Goal: Task Accomplishment & Management: Use online tool/utility

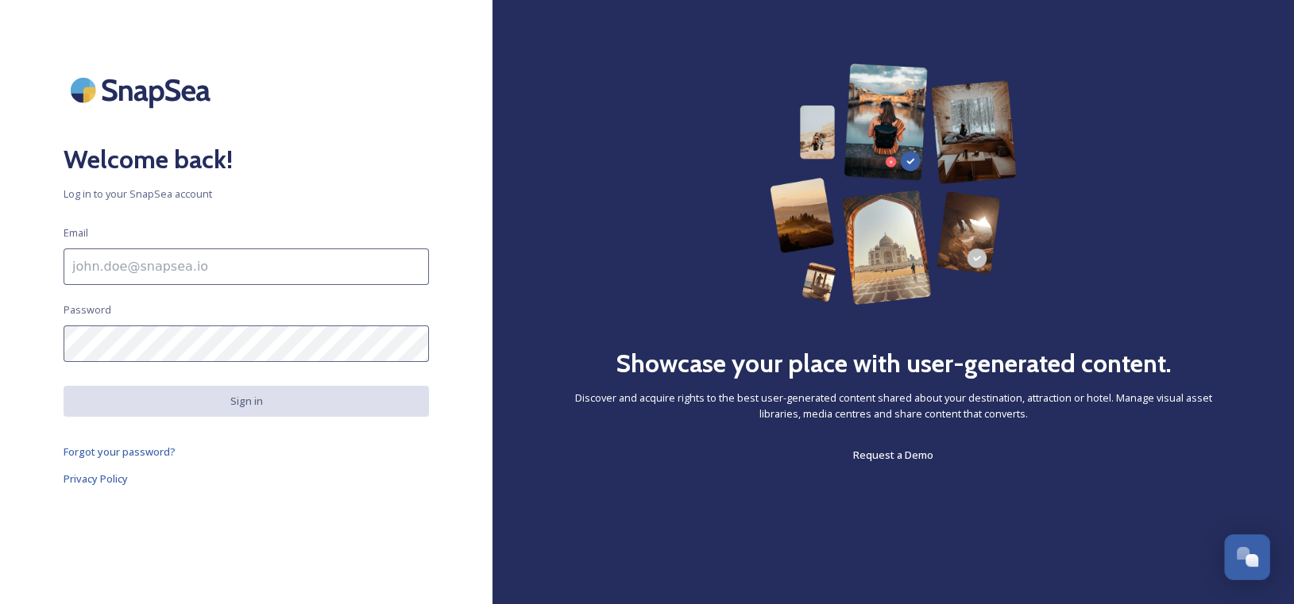
drag, startPoint x: 136, startPoint y: 269, endPoint x: 151, endPoint y: 283, distance: 20.8
click at [136, 269] on input at bounding box center [246, 267] width 365 height 37
type input "kimberly.janes@chandleraz.gov"
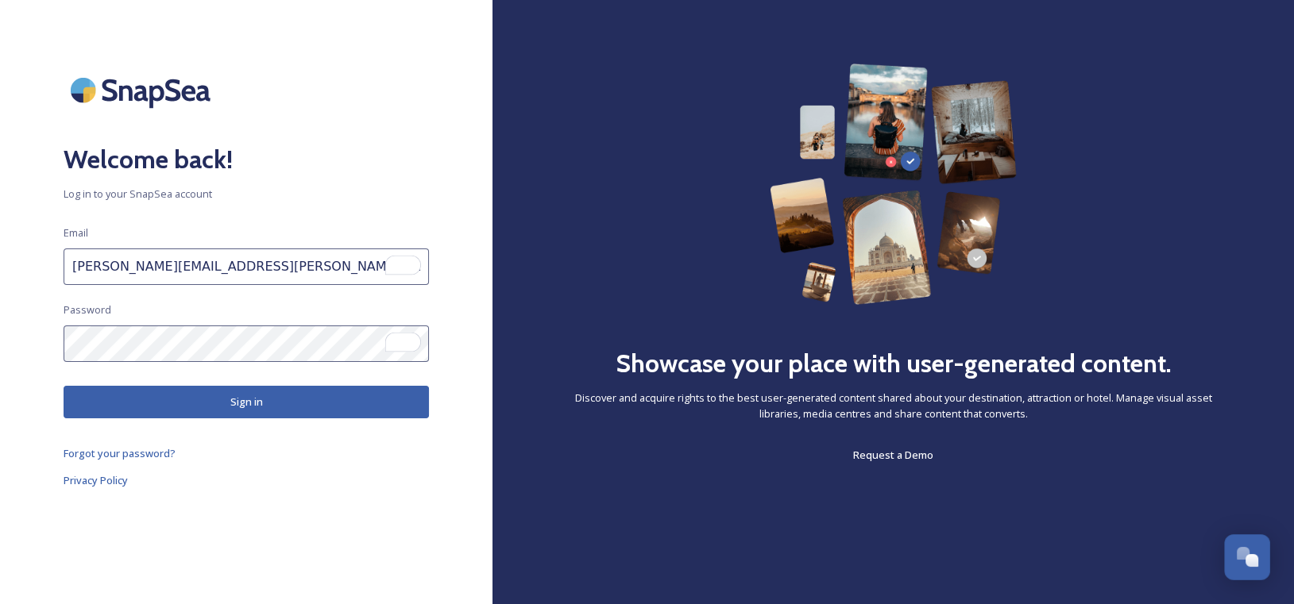
click at [191, 405] on button "Sign in" at bounding box center [246, 402] width 365 height 33
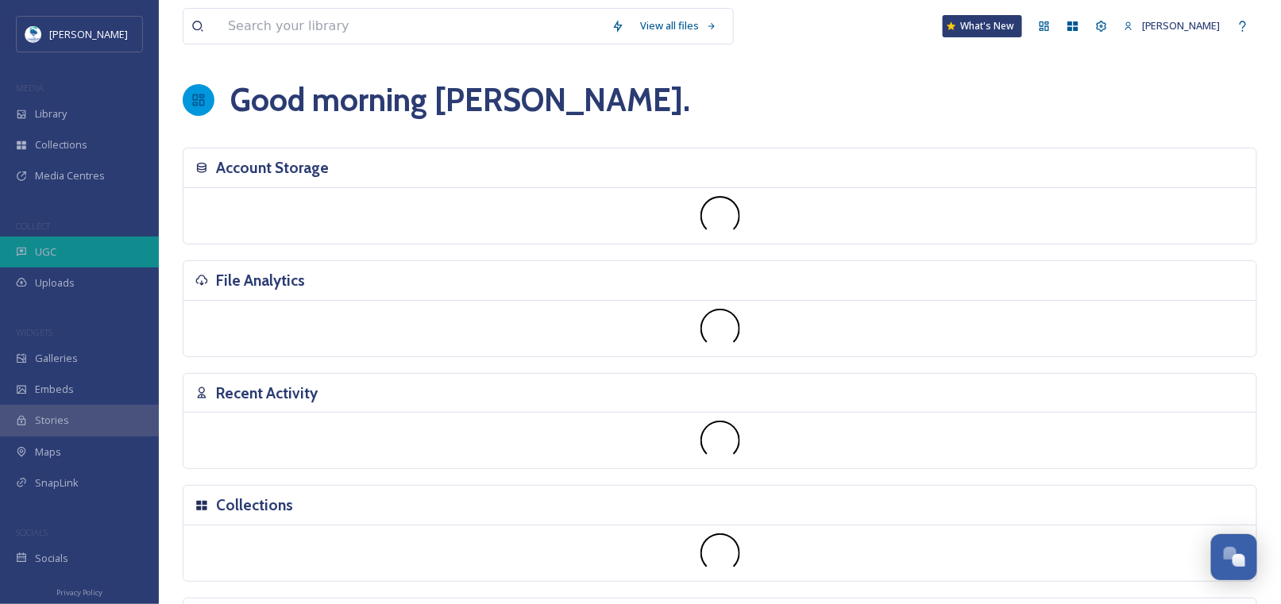
click at [63, 260] on div "UGC" at bounding box center [79, 252] width 159 height 31
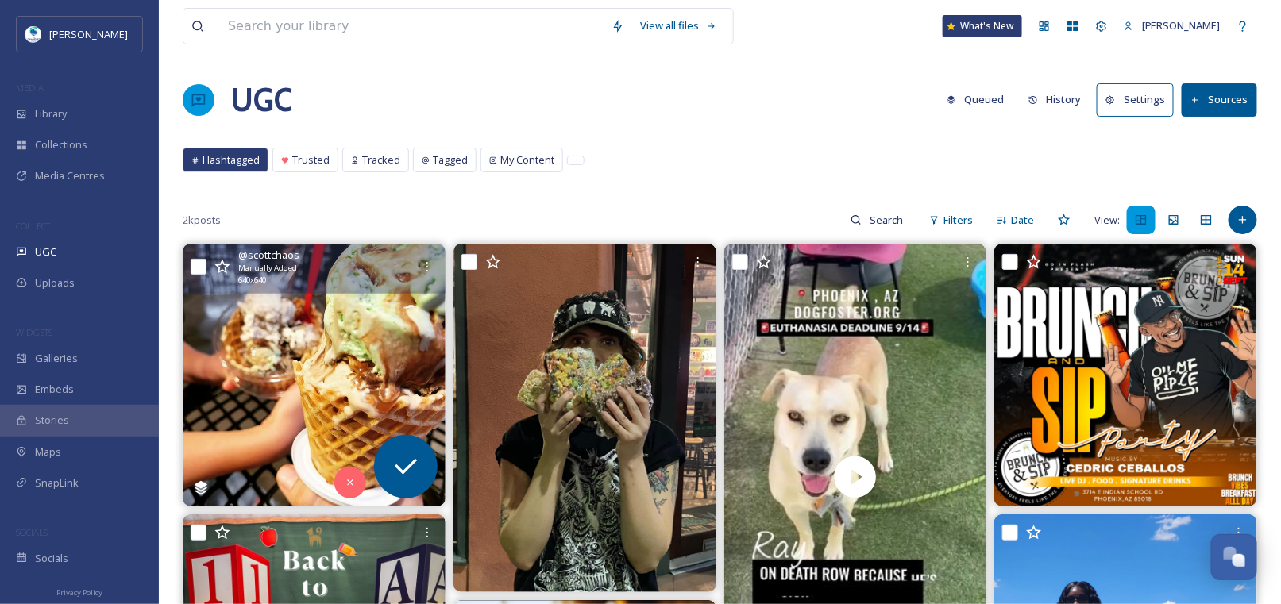
click at [261, 326] on img at bounding box center [314, 375] width 263 height 263
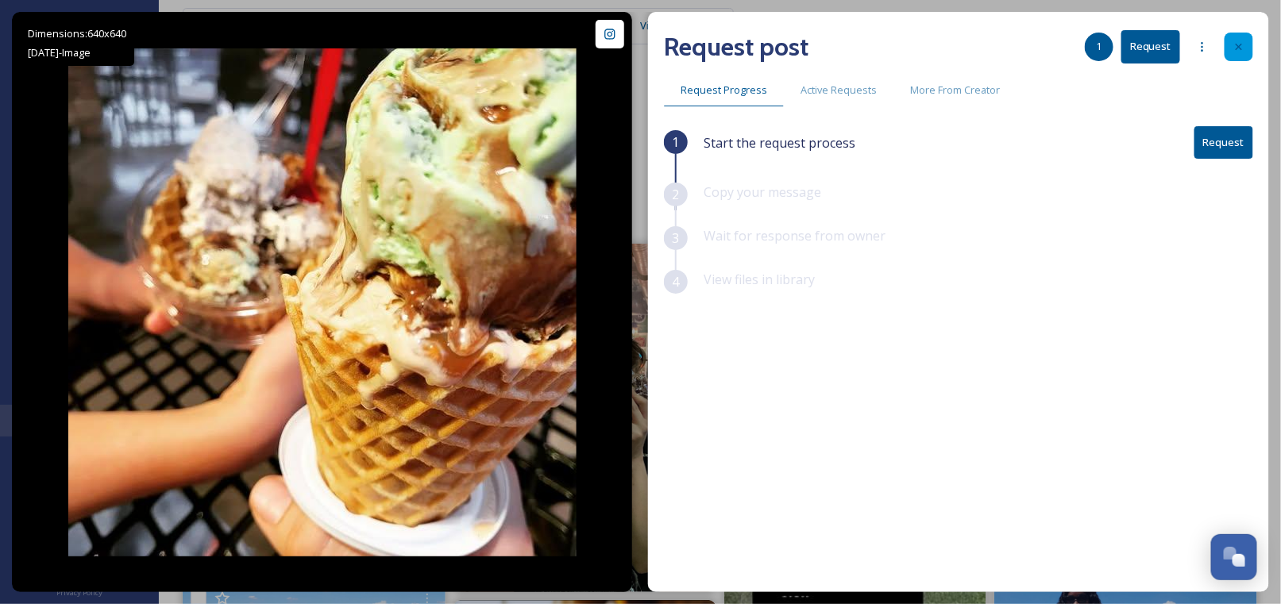
click at [1240, 45] on icon at bounding box center [1238, 46] width 13 height 13
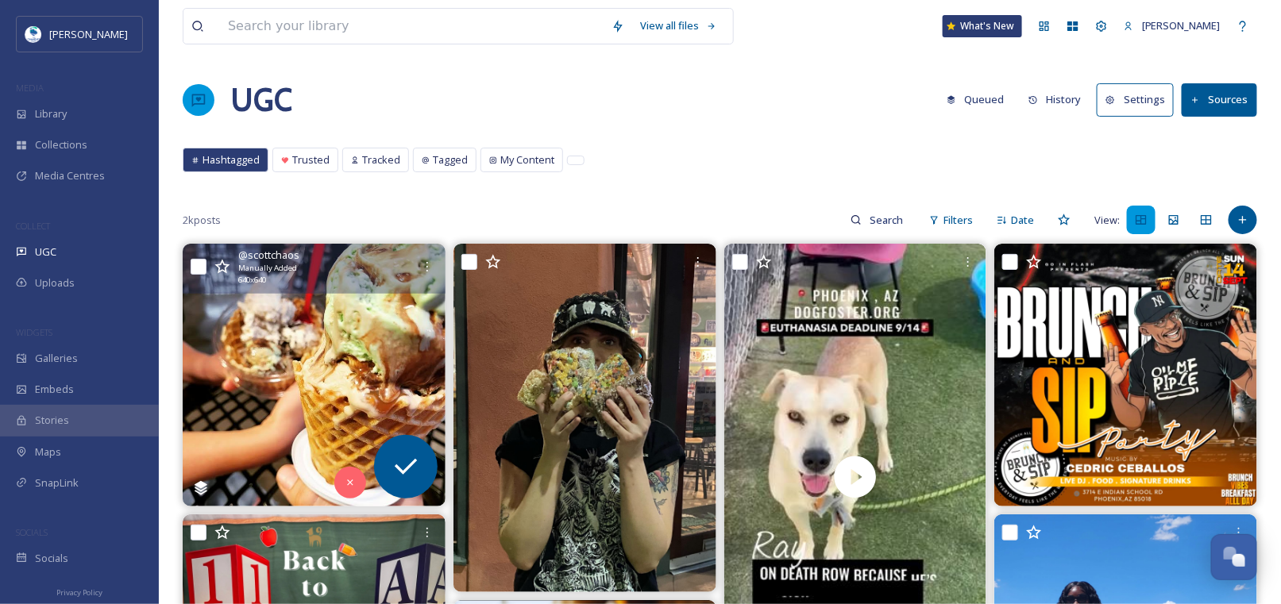
click at [666, 93] on div "UGC Queued History Settings Sources" at bounding box center [720, 100] width 1074 height 48
click at [402, 449] on div "Request" at bounding box center [406, 467] width 64 height 64
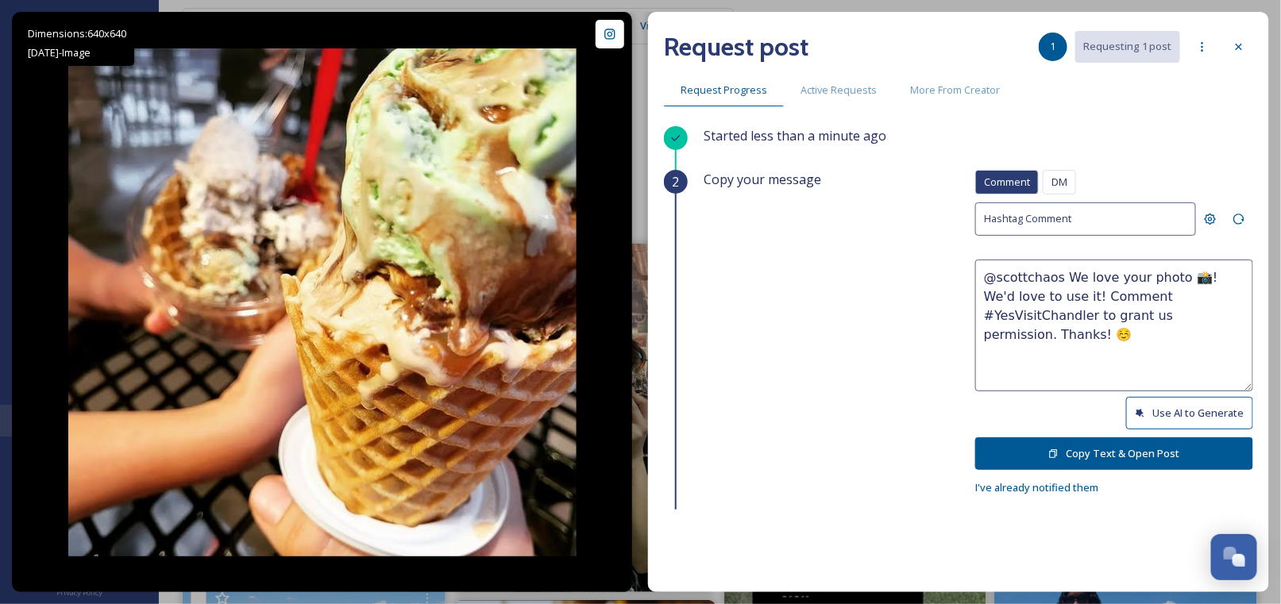
click at [1160, 407] on button "Use AI to Generate" at bounding box center [1189, 413] width 127 height 33
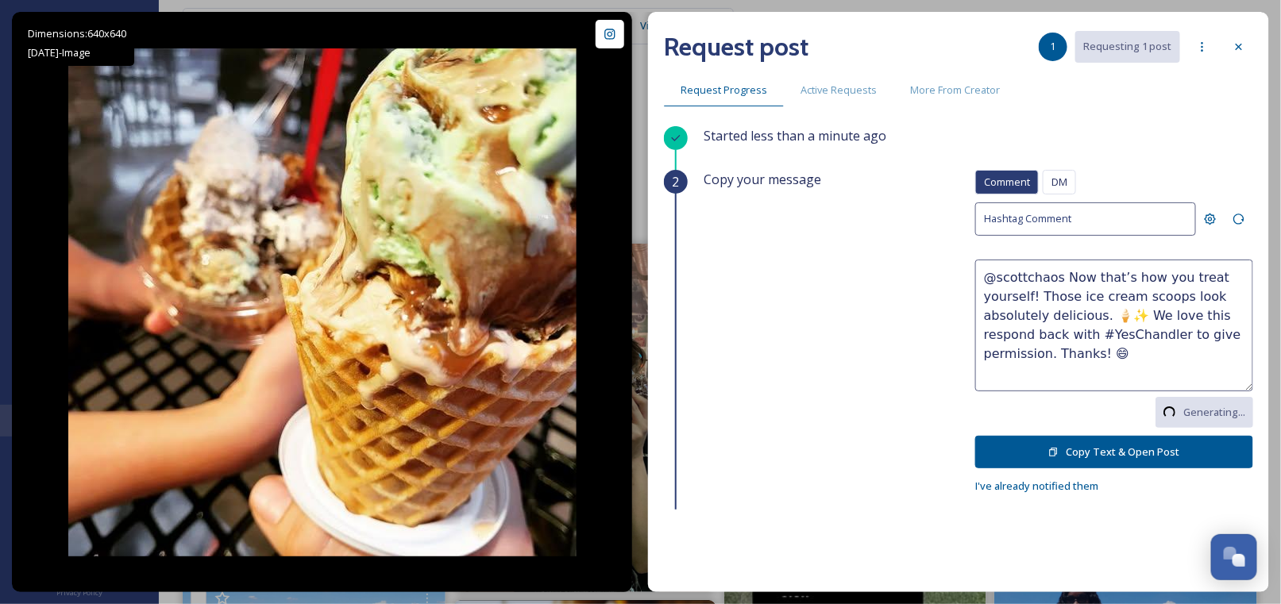
drag, startPoint x: 1156, startPoint y: 317, endPoint x: 981, endPoint y: 287, distance: 178.1
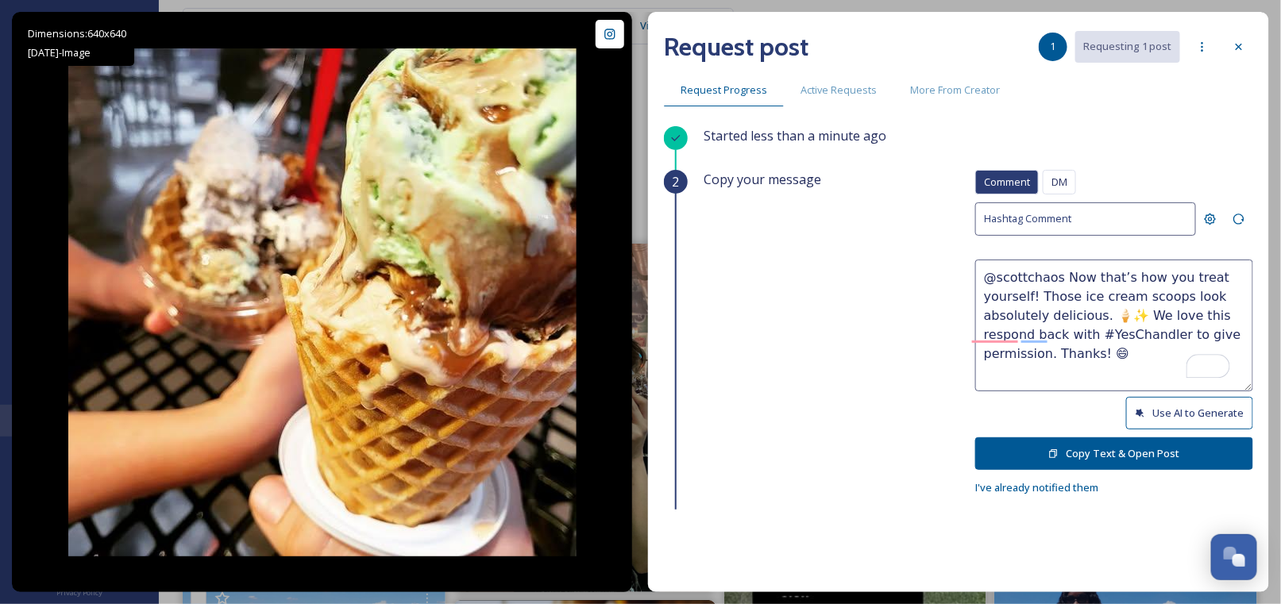
click at [1030, 311] on textarea "@scottchaos Now that’s how you treat yourself! Those ice cream scoops look abso…" at bounding box center [1114, 326] width 278 height 132
click at [1032, 353] on textarea "@scottchaos Now that’s how you treat yourself! Those ice cream scoops look abso…" at bounding box center [1114, 326] width 278 height 132
drag, startPoint x: 1193, startPoint y: 348, endPoint x: 962, endPoint y: 272, distance: 243.3
click at [962, 272] on div "Started less than a minute ago 2 Copy your message Comment DM Comment DM Hashta…" at bounding box center [958, 318] width 589 height 384
click at [1070, 291] on textarea "@scottchaos Now that’s how you treat yourself! Those ice cream scoops look abso…" at bounding box center [1114, 326] width 278 height 132
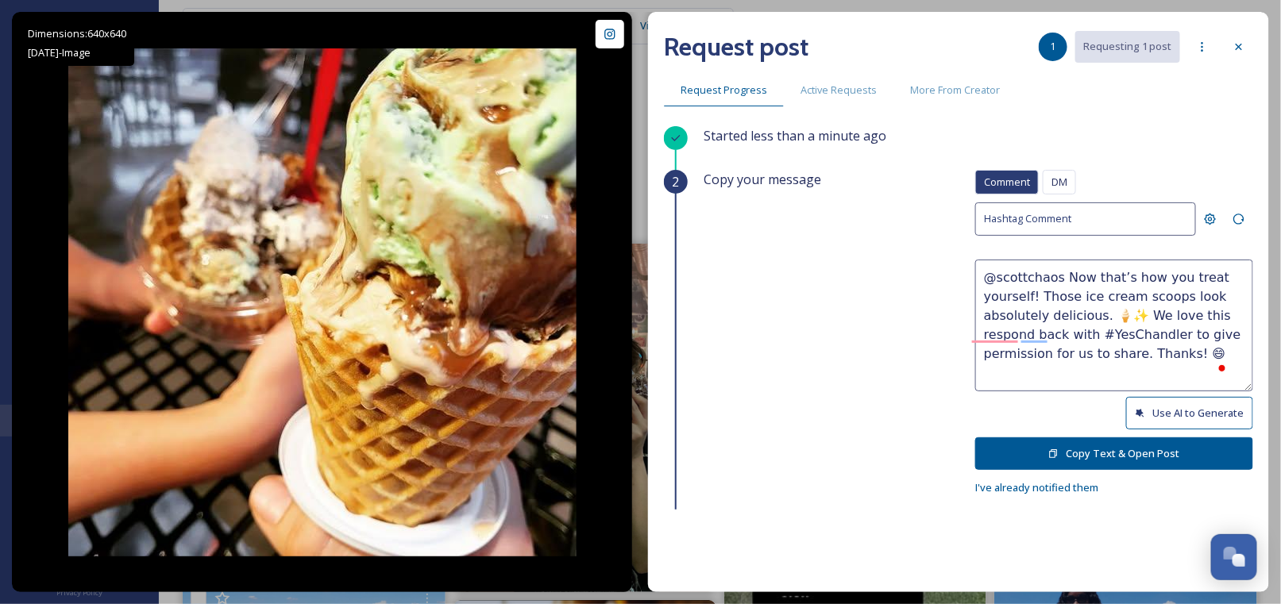
type textarea "@scottchaos Now that’s how you treat yourself! Those ice cream scoops look abso…"
click at [1087, 453] on button "Copy Text & Open Post" at bounding box center [1114, 454] width 278 height 33
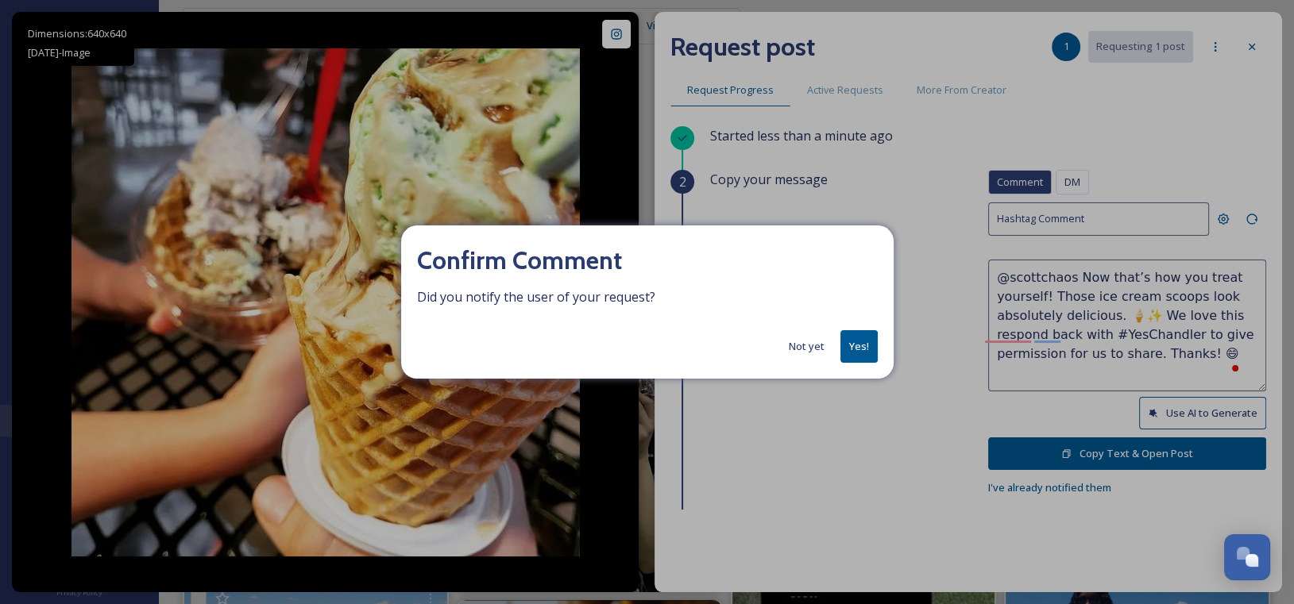
click at [805, 342] on button "Not yet" at bounding box center [807, 346] width 52 height 31
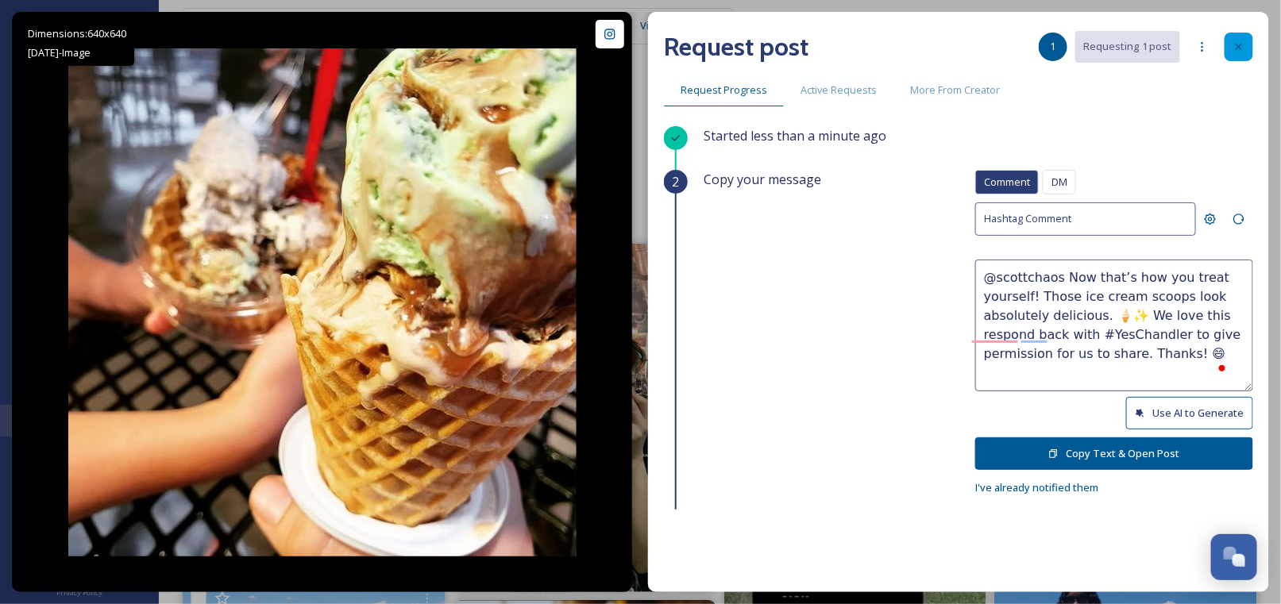
click at [1242, 44] on icon at bounding box center [1238, 46] width 13 height 13
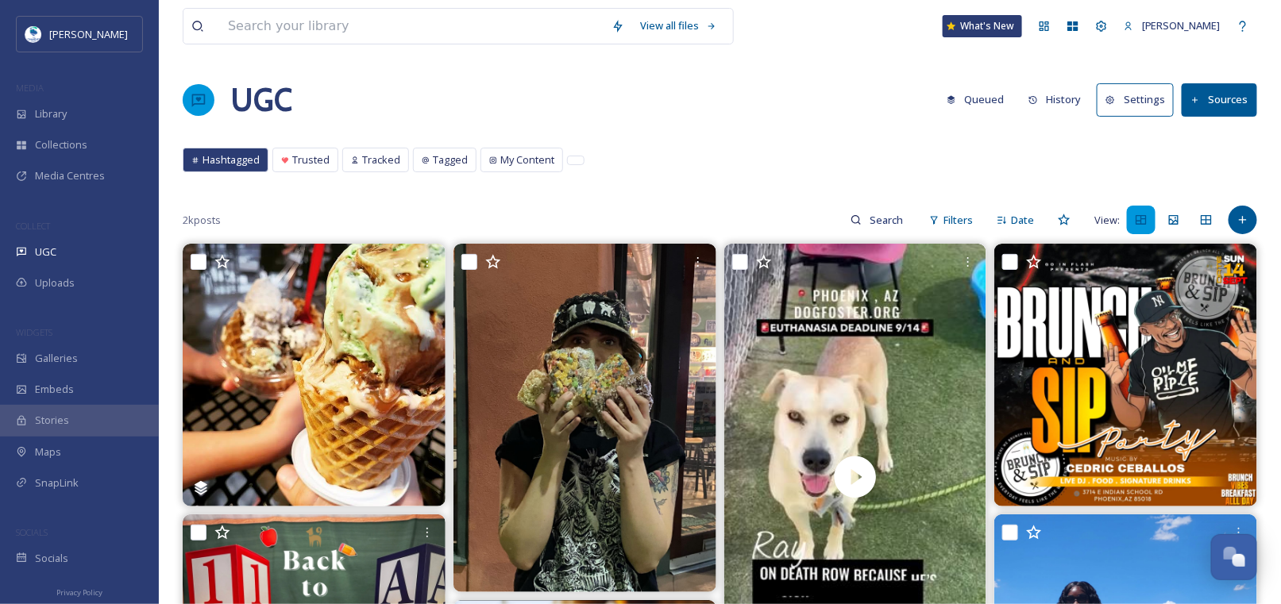
click at [1195, 93] on button "Sources" at bounding box center [1219, 99] width 75 height 33
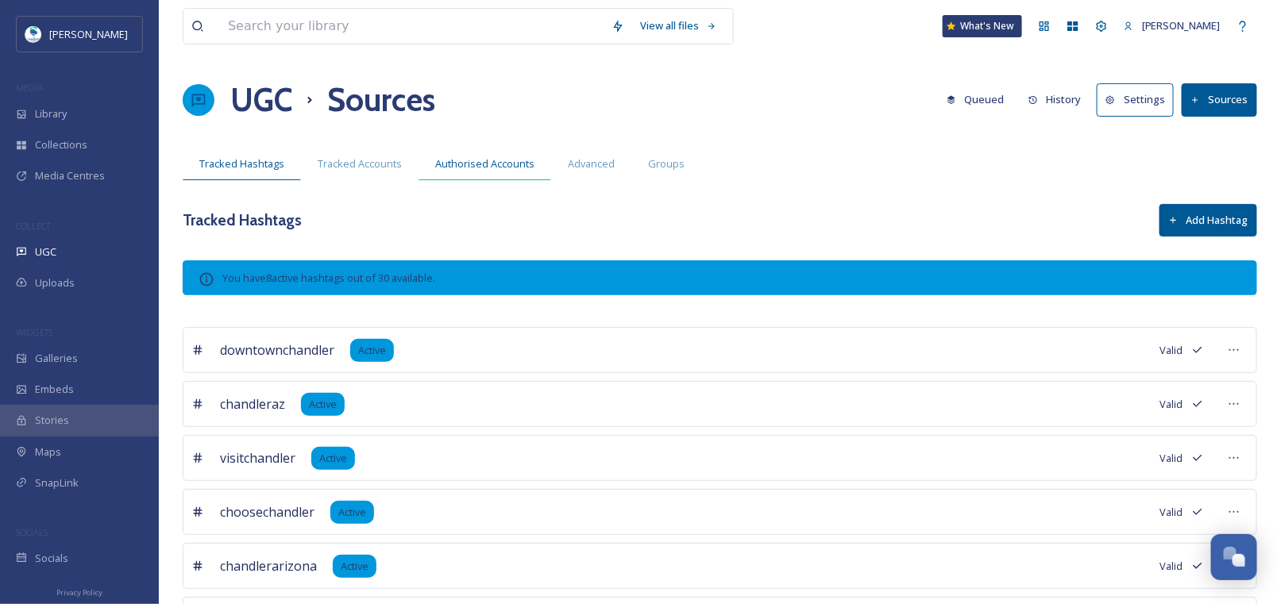
click at [472, 156] on span "Authorised Accounts" at bounding box center [484, 163] width 99 height 15
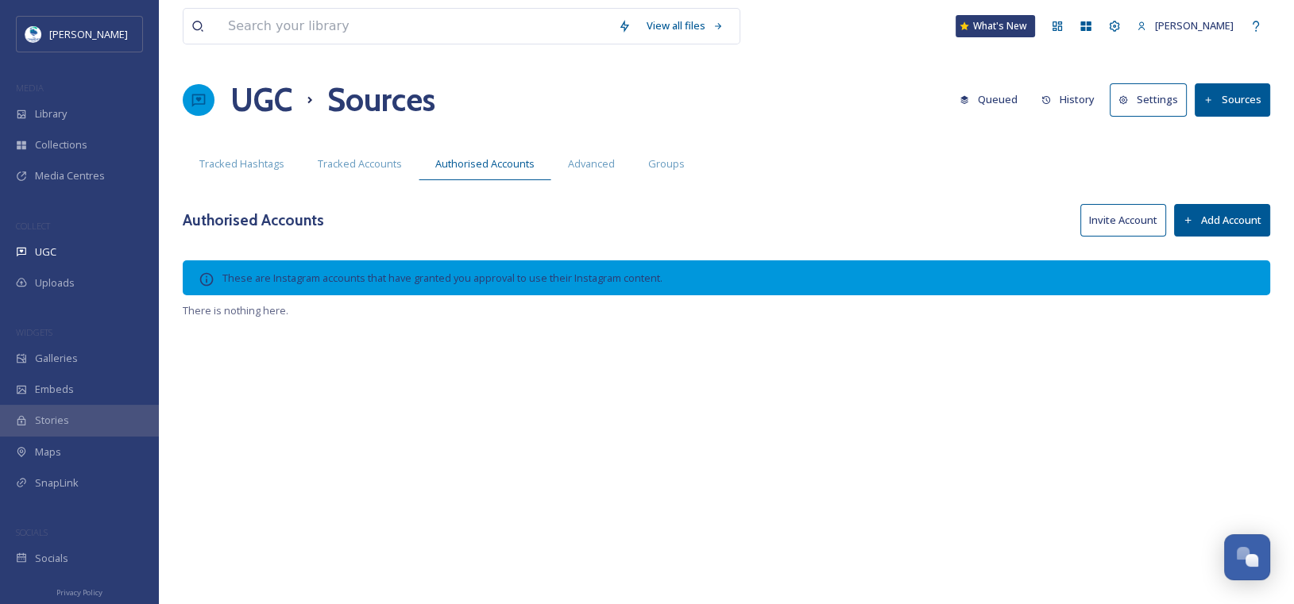
click at [1071, 210] on div "Authorised Accounts Invite Account Add Account" at bounding box center [726, 220] width 1087 height 33
click at [1104, 220] on button "Invite Account" at bounding box center [1123, 220] width 86 height 33
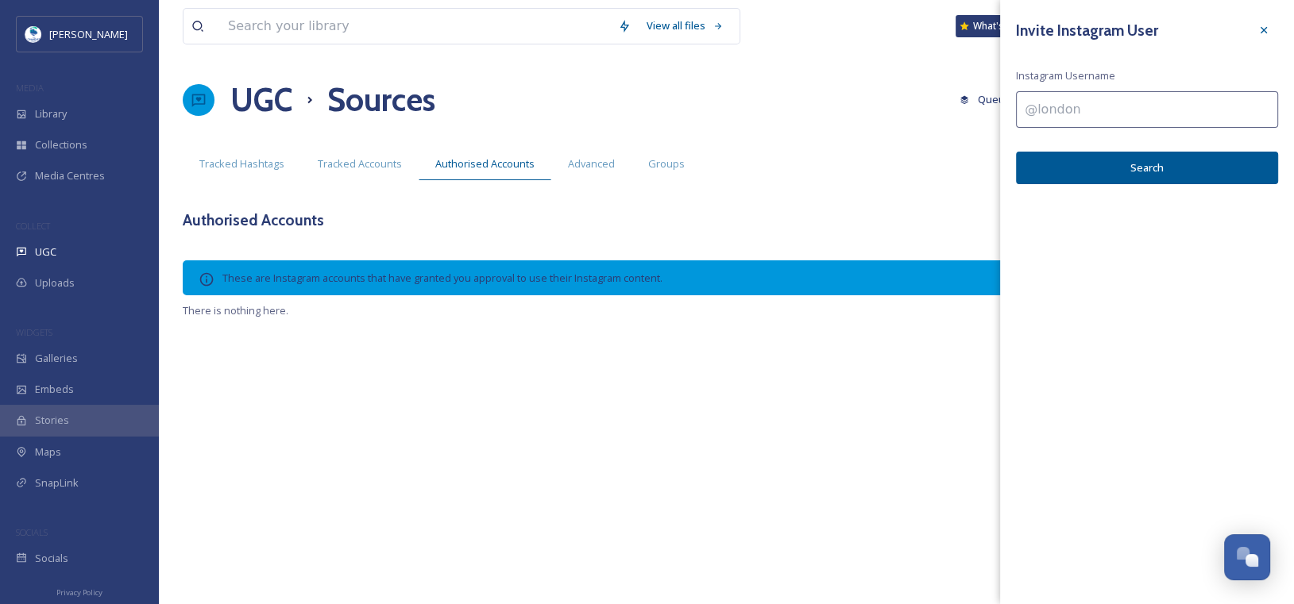
click at [1067, 99] on input at bounding box center [1147, 109] width 262 height 37
type input "@chases_diner"
click at [1139, 166] on button "Search" at bounding box center [1147, 168] width 262 height 33
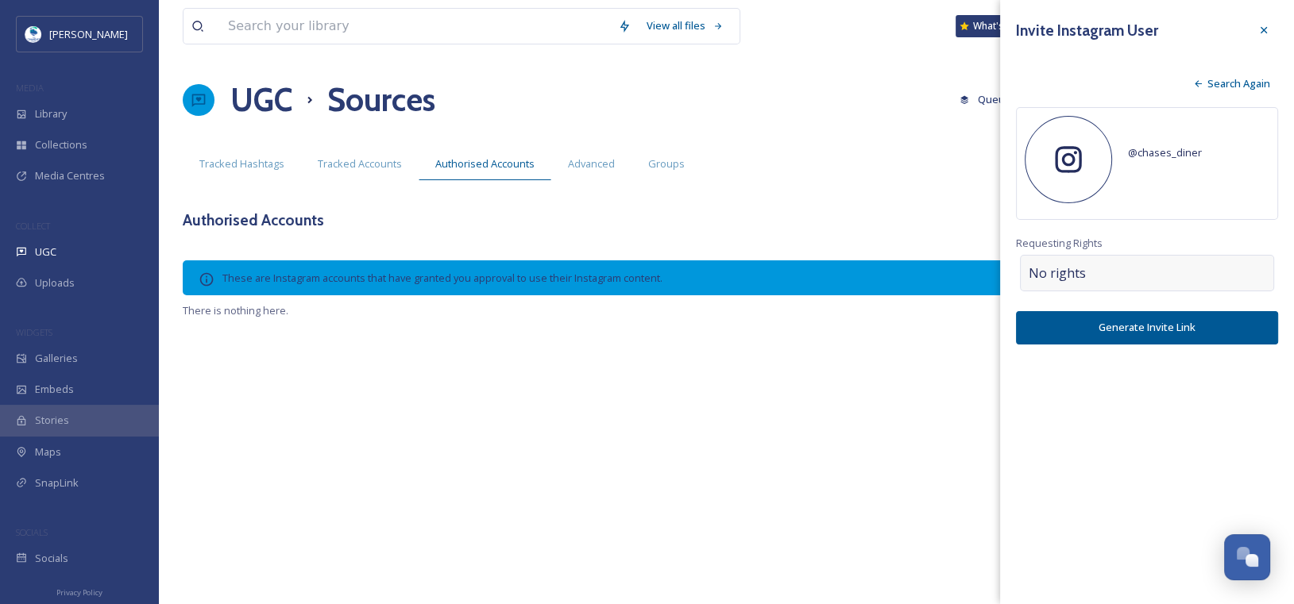
click at [1178, 260] on div "No rights" at bounding box center [1147, 273] width 254 height 37
click at [1074, 154] on icon at bounding box center [1068, 160] width 32 height 32
click at [1128, 328] on button "Generate Invite Link" at bounding box center [1147, 327] width 262 height 33
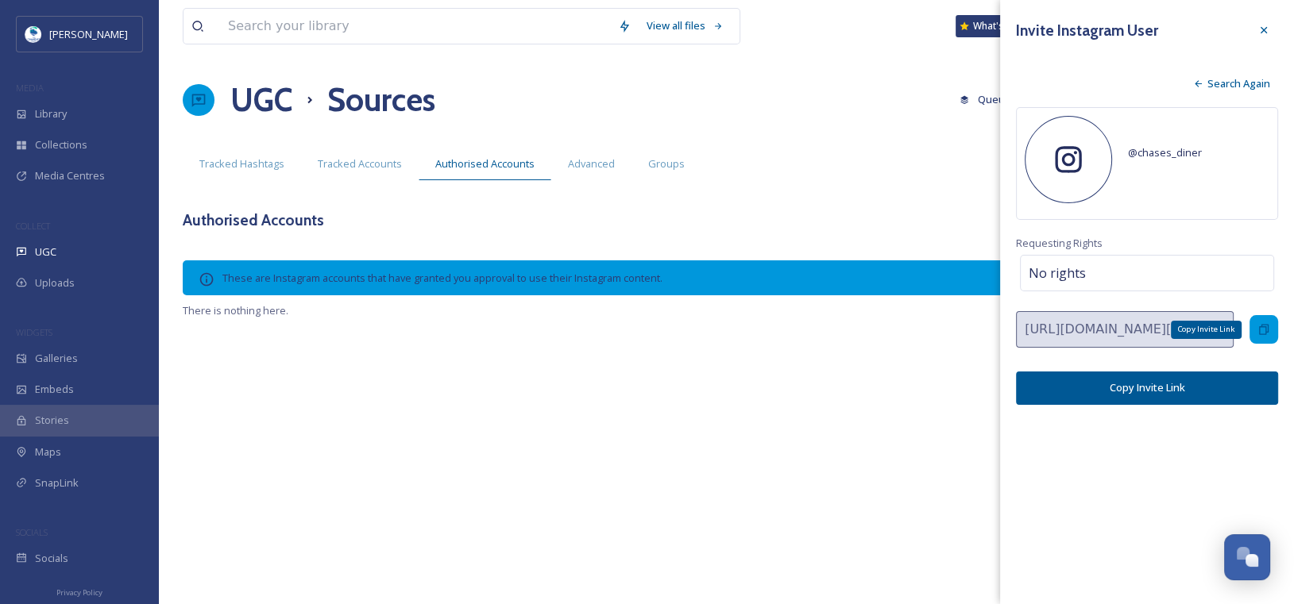
click at [1253, 325] on div "Copy Invite Link" at bounding box center [1263, 329] width 29 height 29
click at [1132, 154] on span "@ chases_diner" at bounding box center [1165, 152] width 74 height 14
click at [1173, 166] on div "@ chases_diner" at bounding box center [1198, 153] width 141 height 58
click at [1225, 88] on span "Search Again" at bounding box center [1238, 83] width 63 height 15
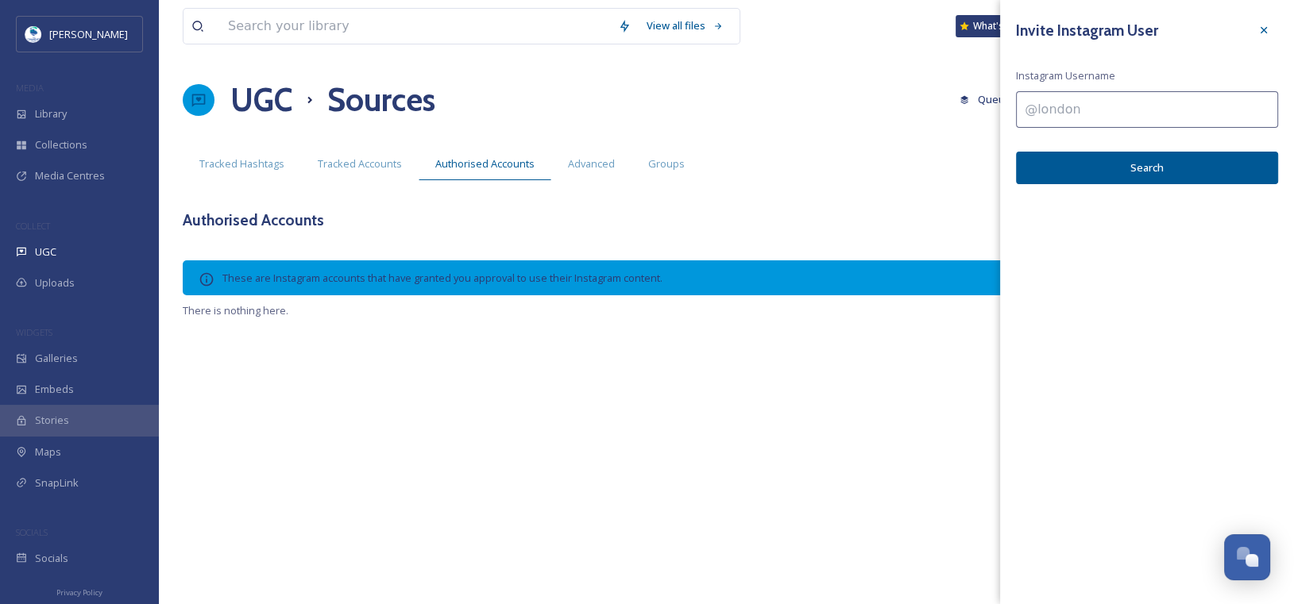
click at [1122, 100] on input at bounding box center [1147, 109] width 262 height 37
type input "@chases_diner"
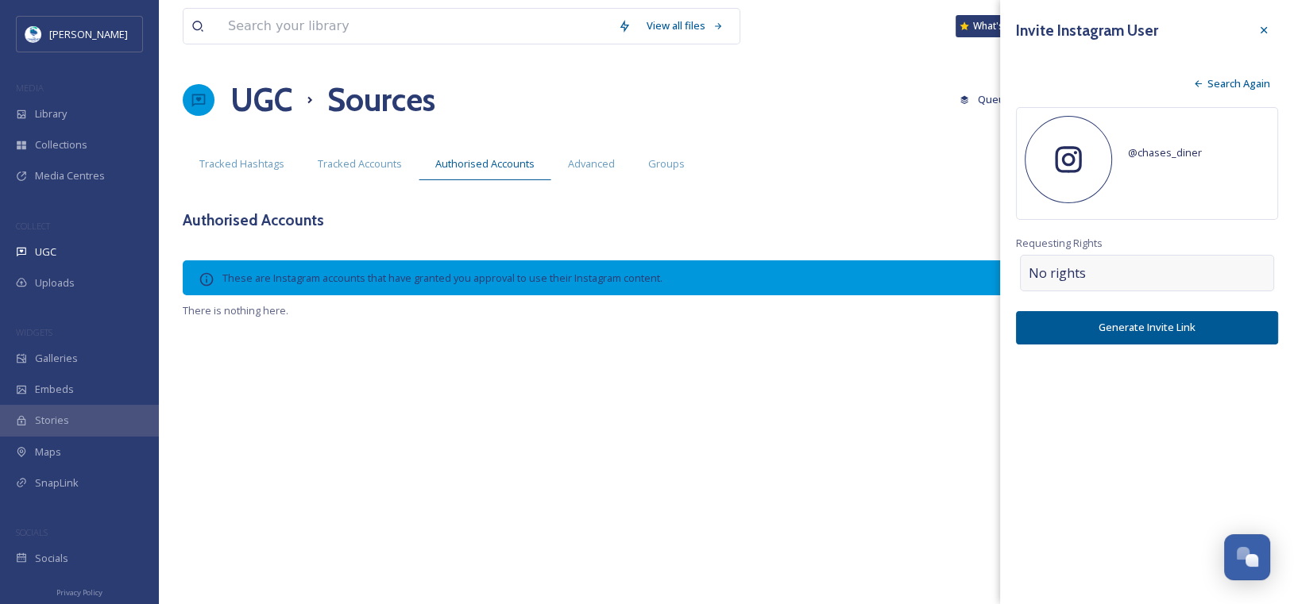
click at [1102, 276] on div "No rights" at bounding box center [1147, 273] width 254 height 37
drag, startPoint x: 1263, startPoint y: 24, endPoint x: 1210, endPoint y: 2, distance: 56.6
click at [1263, 22] on div at bounding box center [1263, 30] width 29 height 29
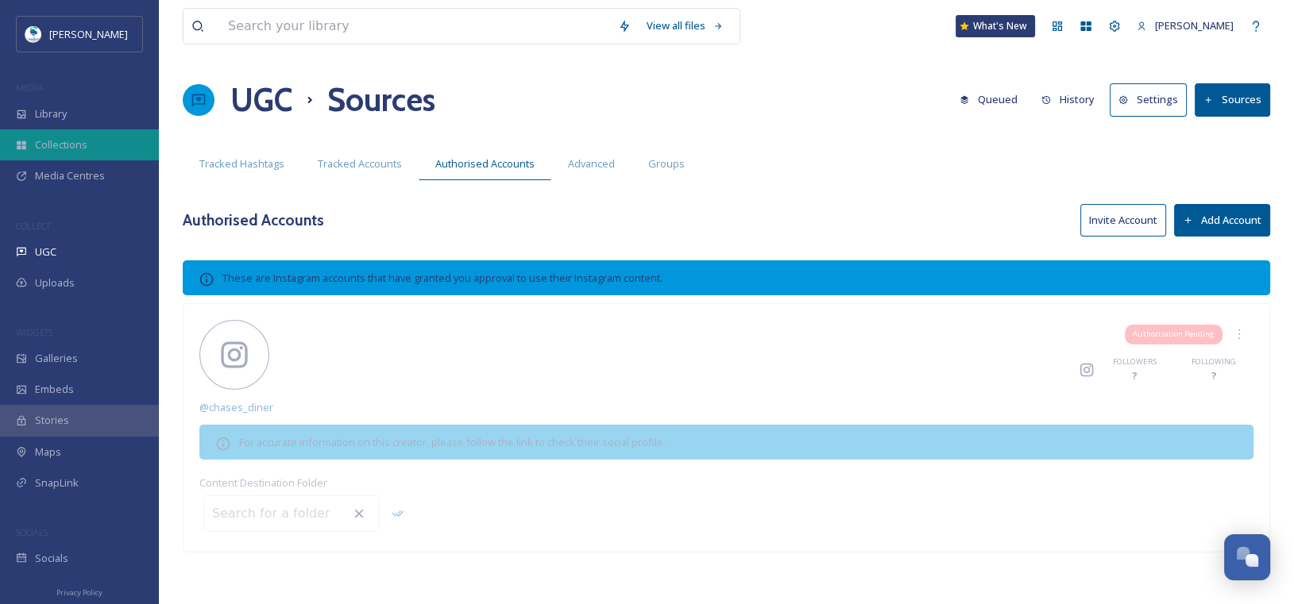
click at [79, 159] on div "Collections" at bounding box center [79, 144] width 159 height 31
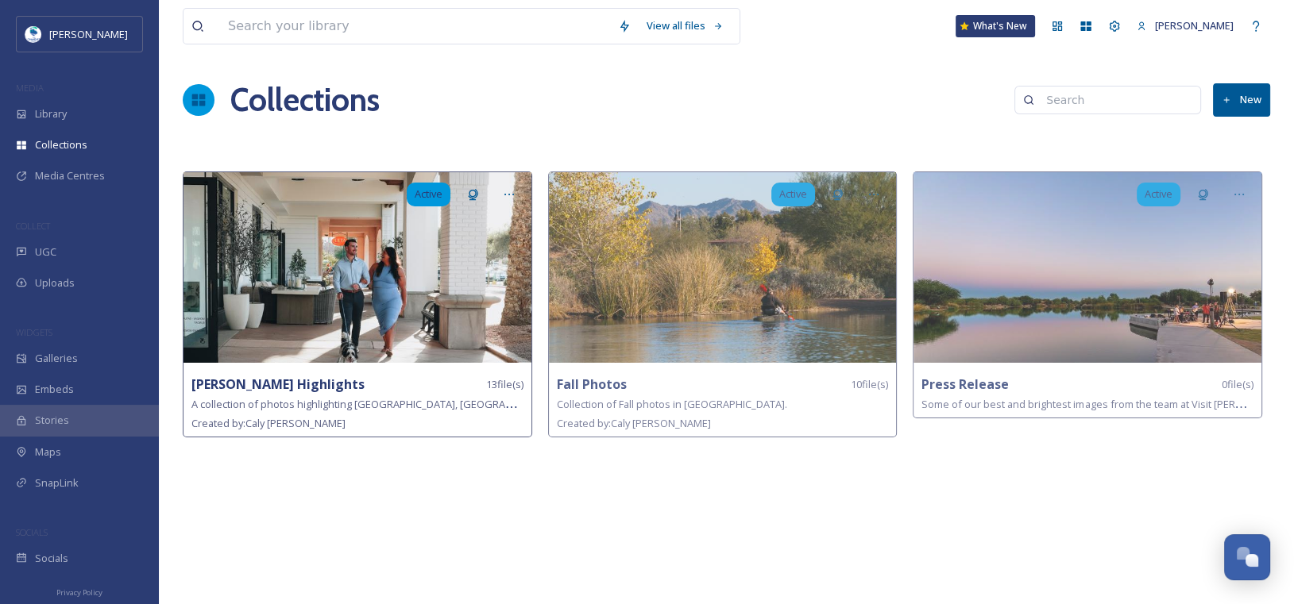
click at [250, 276] on img at bounding box center [357, 267] width 348 height 191
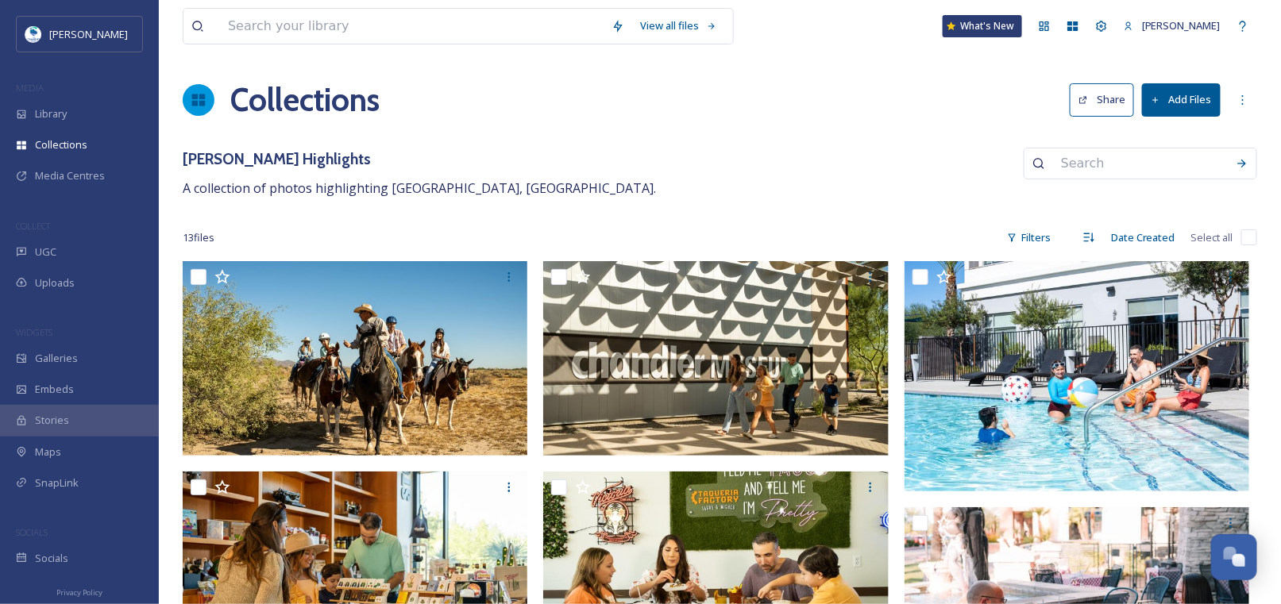
click at [1160, 98] on icon at bounding box center [1156, 100] width 10 height 10
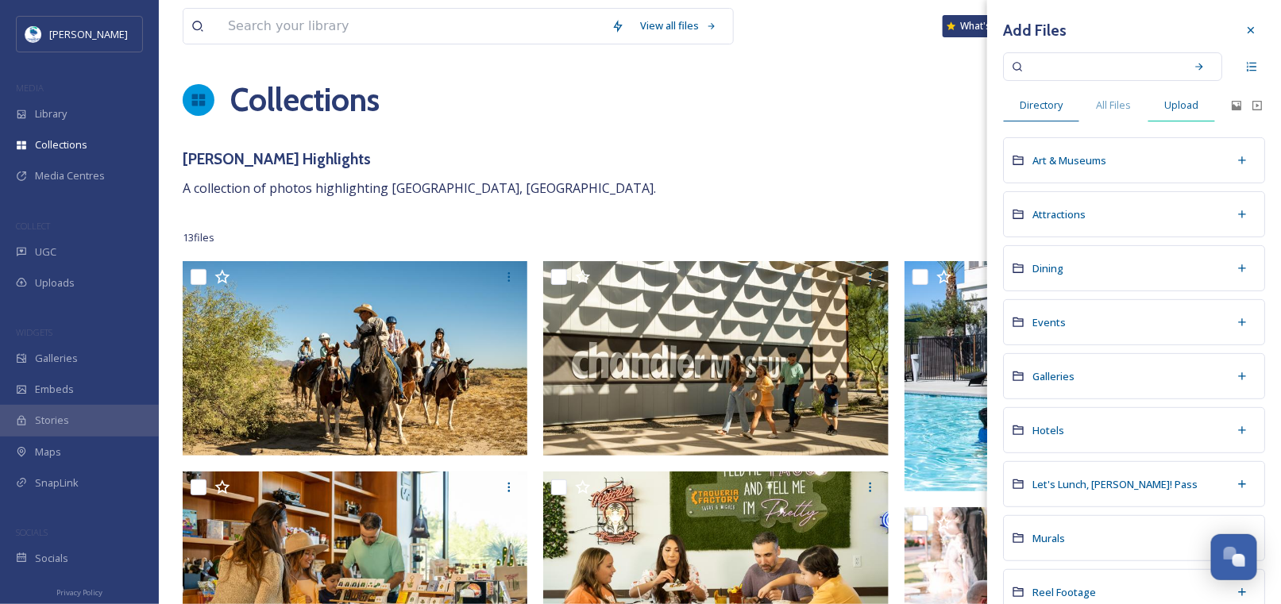
click at [1182, 105] on span "Upload" at bounding box center [1181, 105] width 34 height 15
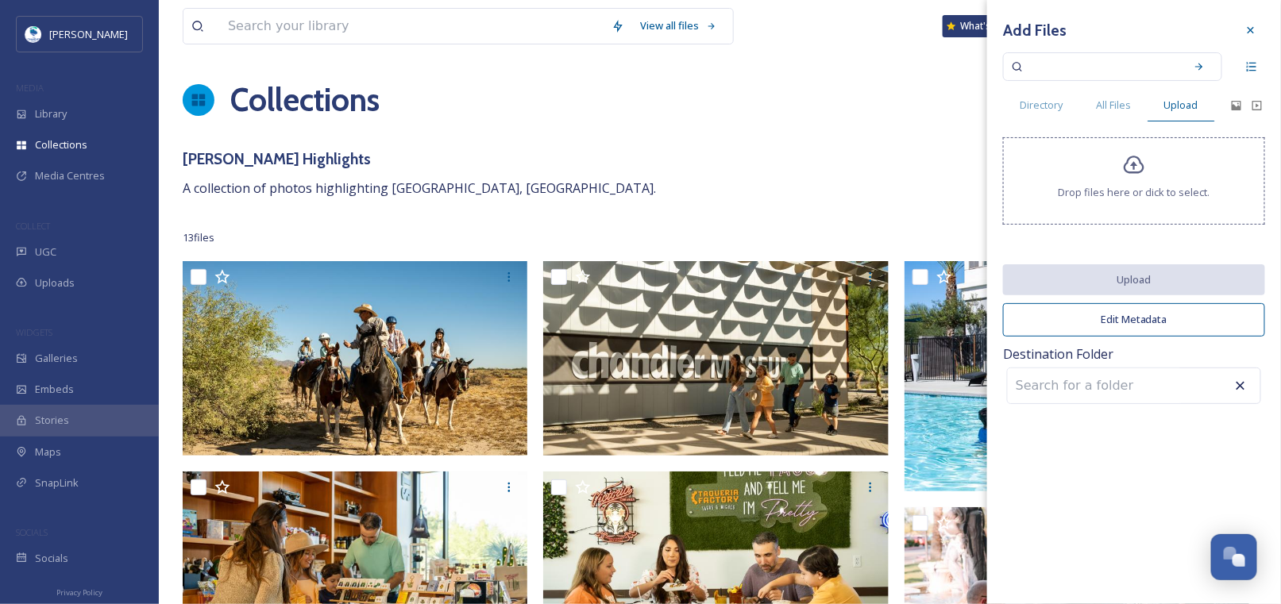
click at [1129, 167] on icon at bounding box center [1134, 165] width 23 height 23
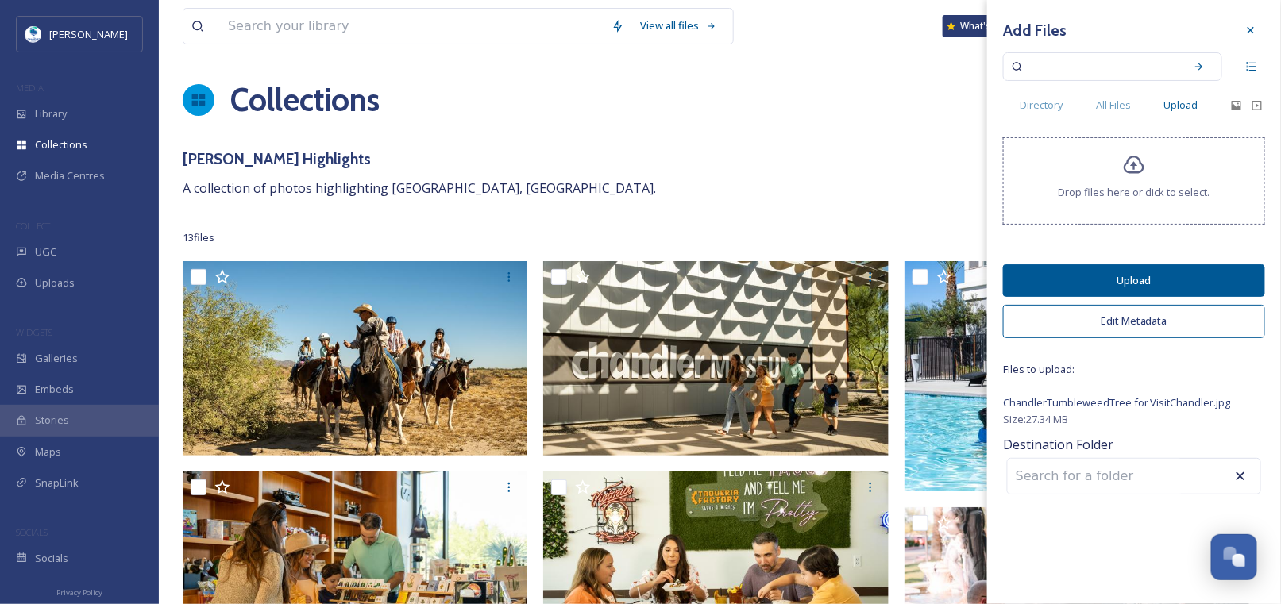
click at [1147, 270] on button "Upload" at bounding box center [1134, 280] width 262 height 33
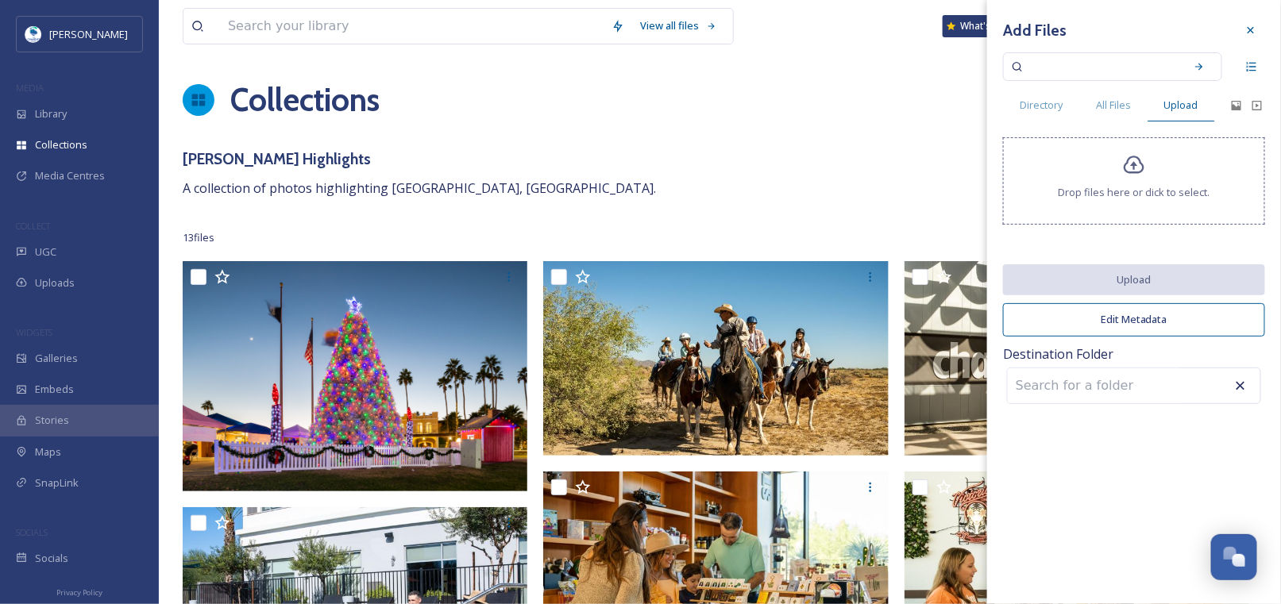
click at [1134, 160] on icon at bounding box center [1134, 165] width 23 height 23
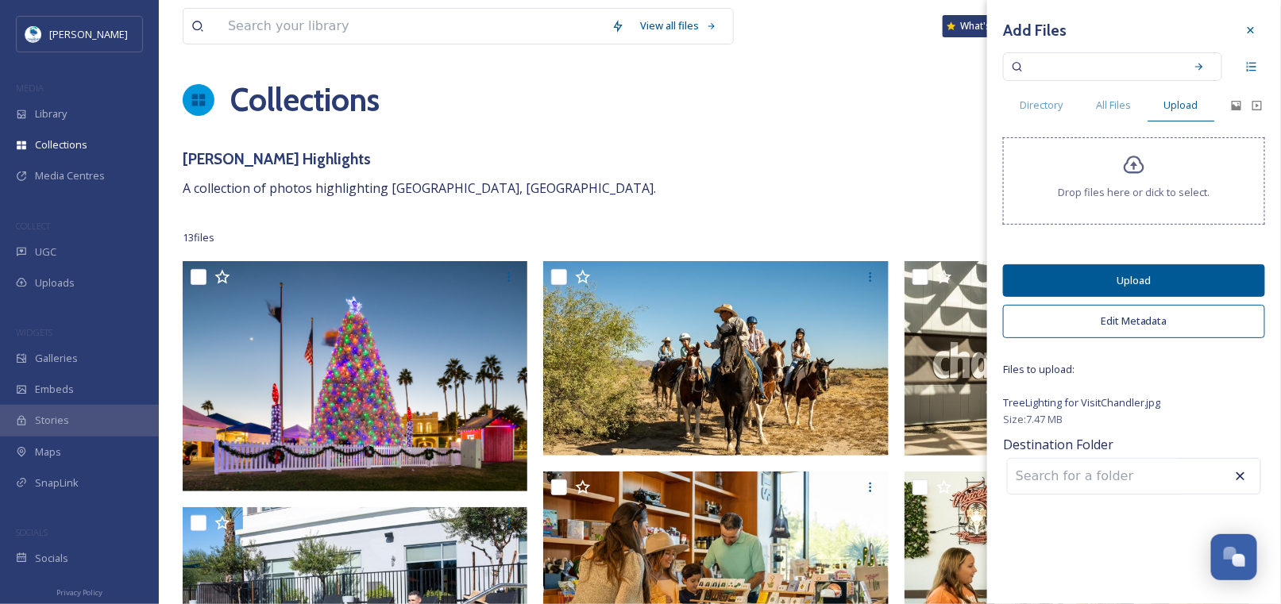
click at [1169, 279] on button "Upload" at bounding box center [1134, 280] width 262 height 33
